Goal: Task Accomplishment & Management: Manage account settings

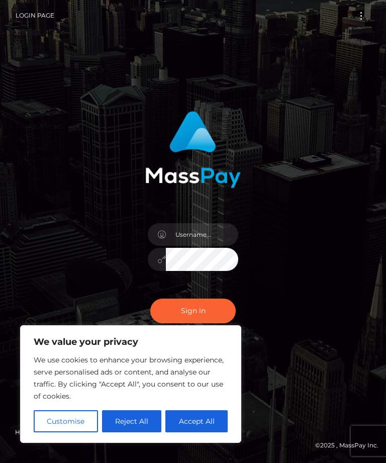
click at [200, 422] on button "Accept All" at bounding box center [197, 422] width 62 height 22
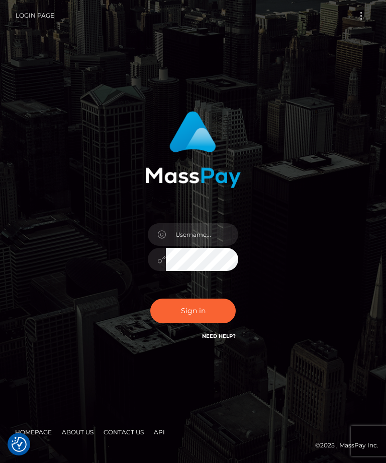
checkbox input "true"
click at [203, 246] on input "text" at bounding box center [202, 234] width 72 height 23
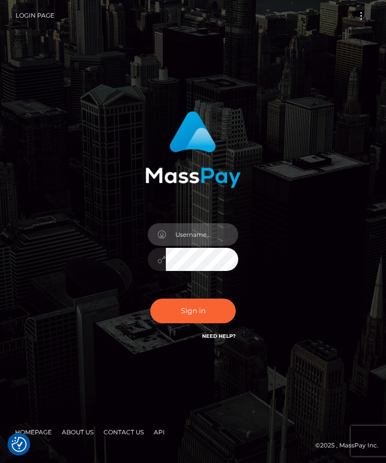
type input "[EMAIL_ADDRESS][DOMAIN_NAME]"
click at [193, 323] on button "Sign in" at bounding box center [193, 311] width 86 height 25
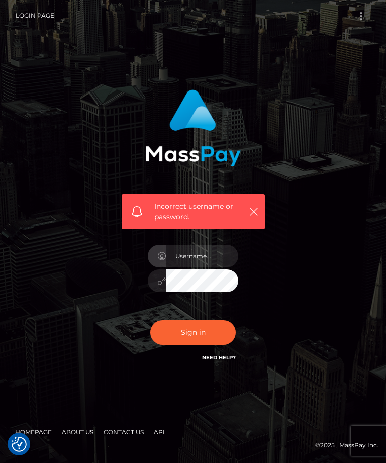
click at [203, 268] on input "text" at bounding box center [202, 256] width 72 height 23
type input "[EMAIL_ADDRESS][DOMAIN_NAME]"
click at [254, 217] on icon "button" at bounding box center [254, 212] width 10 height 10
click at [253, 217] on icon "button" at bounding box center [254, 212] width 10 height 10
click at [255, 217] on icon "button" at bounding box center [254, 212] width 10 height 10
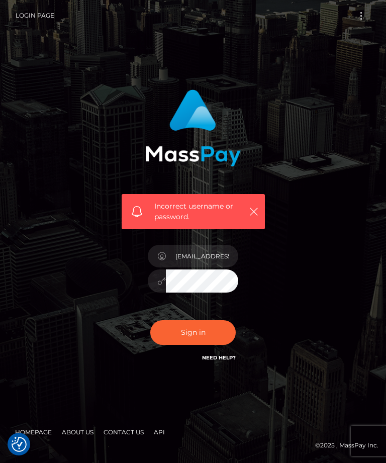
click at [254, 217] on icon "button" at bounding box center [254, 212] width 10 height 10
click at [209, 345] on button "Sign in" at bounding box center [193, 332] width 86 height 25
type input "[EMAIL_ADDRESS][DOMAIN_NAME]"
click at [201, 345] on button "Sign in" at bounding box center [193, 332] width 86 height 25
